Goal: Information Seeking & Learning: Learn about a topic

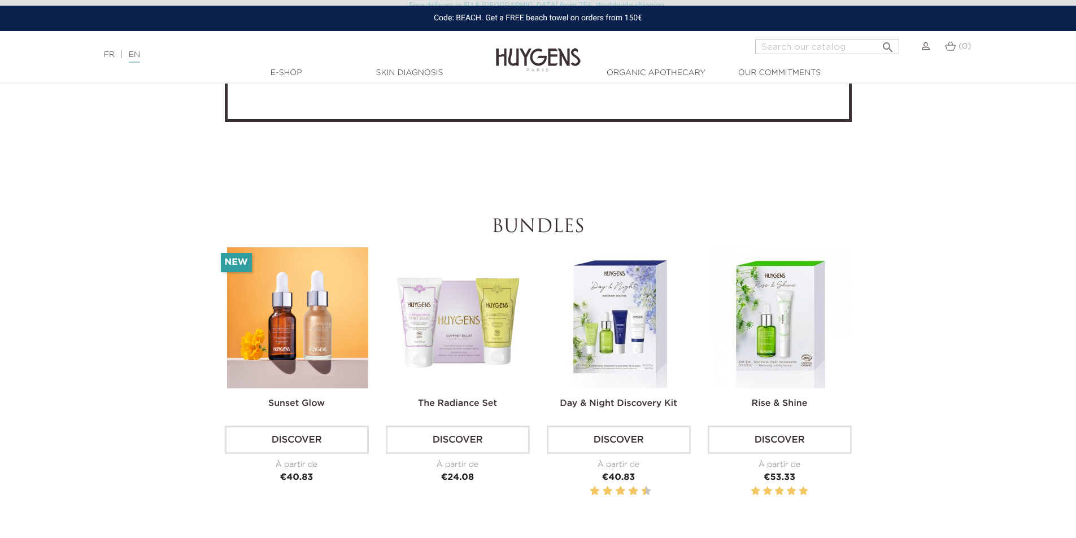
scroll to position [3502, 0]
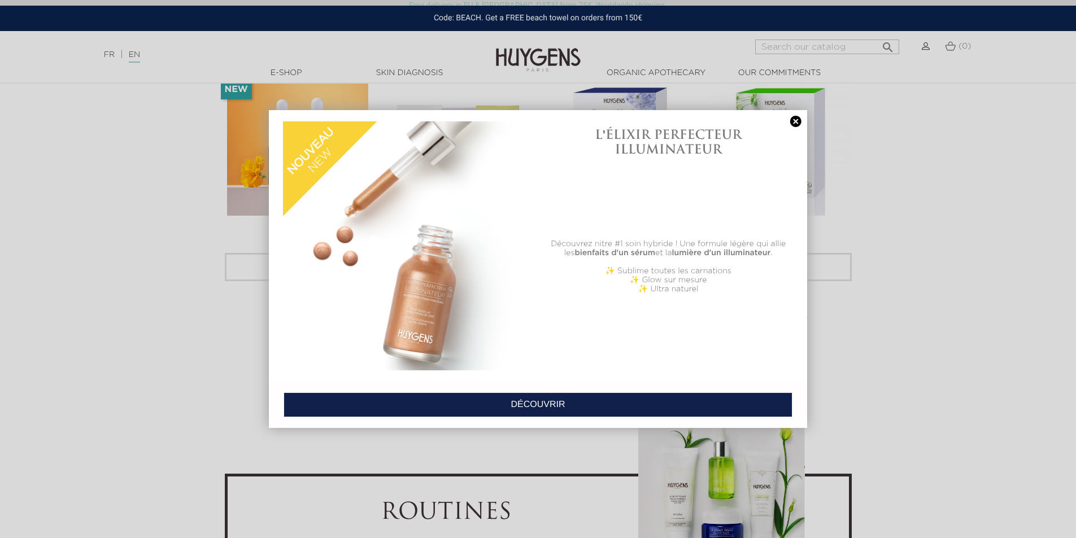
click at [971, 230] on div at bounding box center [538, 269] width 1076 height 538
click at [799, 125] on link at bounding box center [796, 122] width 16 height 12
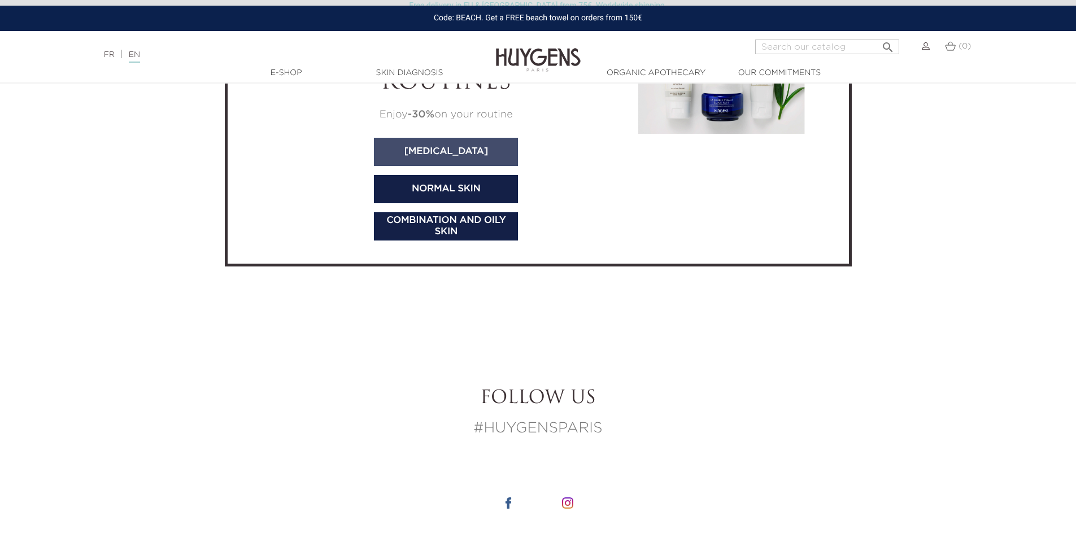
scroll to position [3897, 0]
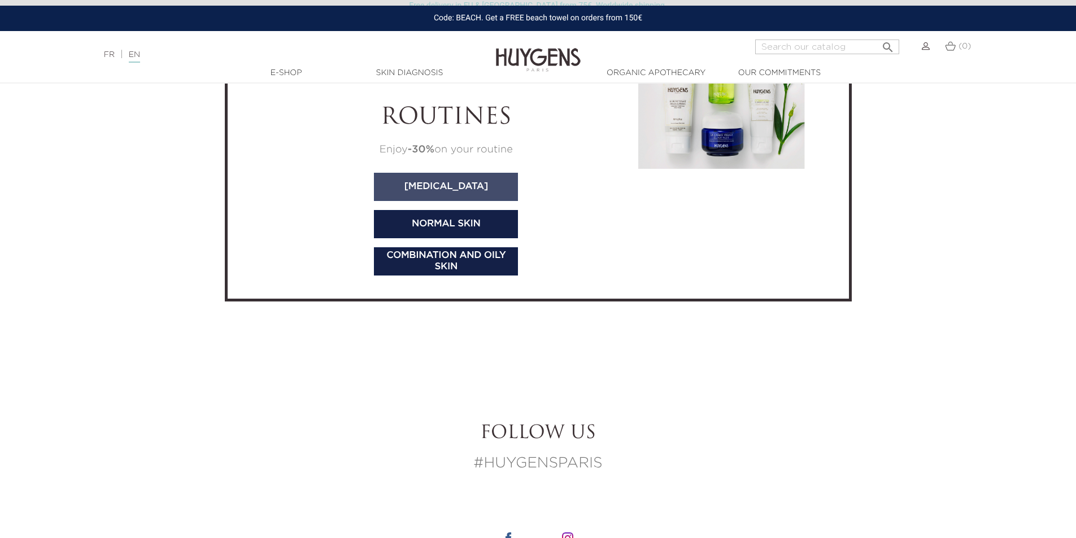
click at [430, 188] on link "[MEDICAL_DATA]" at bounding box center [446, 187] width 144 height 28
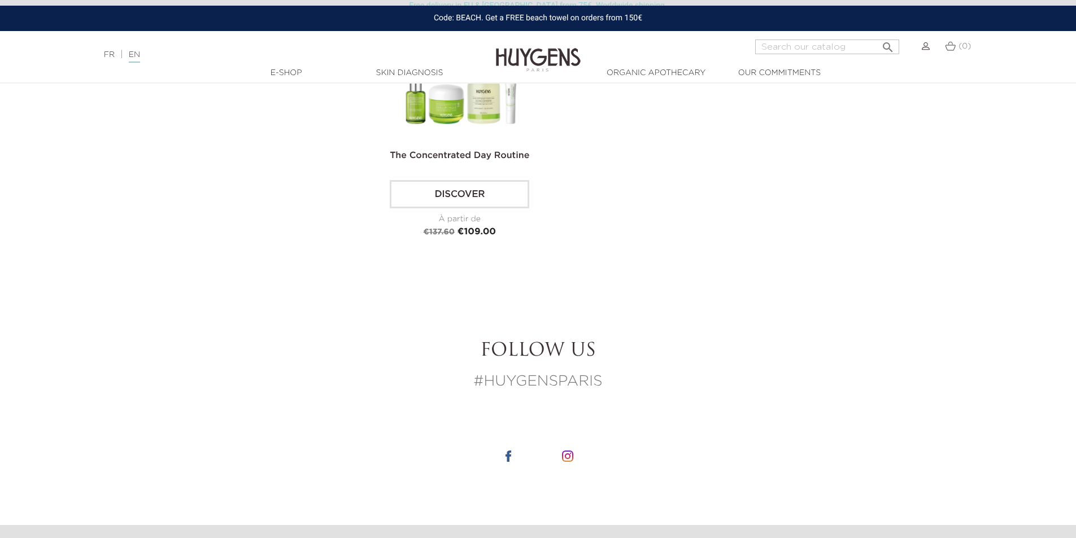
scroll to position [1582, 0]
